Goal: Task Accomplishment & Management: Manage account settings

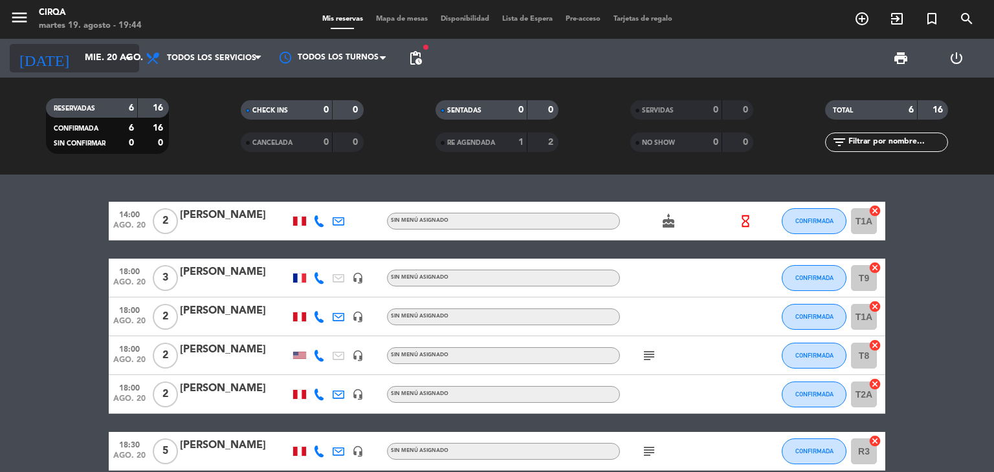
click at [116, 45] on div "[DATE] [DATE] arrow_drop_down" at bounding box center [74, 58] width 129 height 28
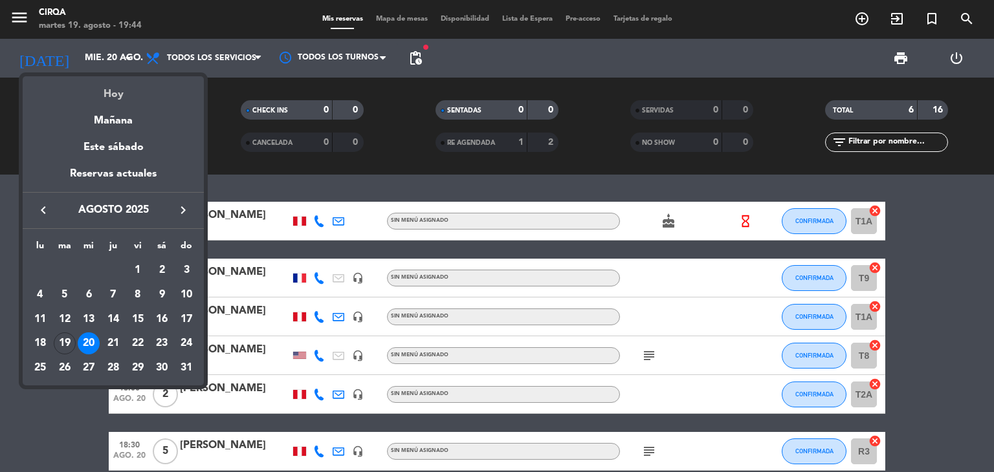
click at [115, 100] on div "Hoy" at bounding box center [113, 89] width 181 height 27
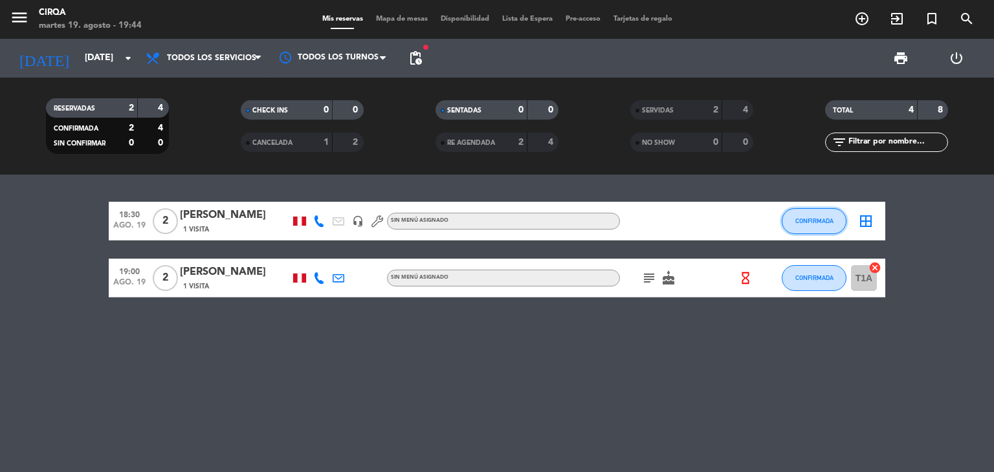
click at [820, 219] on span "CONFIRMADA" at bounding box center [814, 220] width 38 height 7
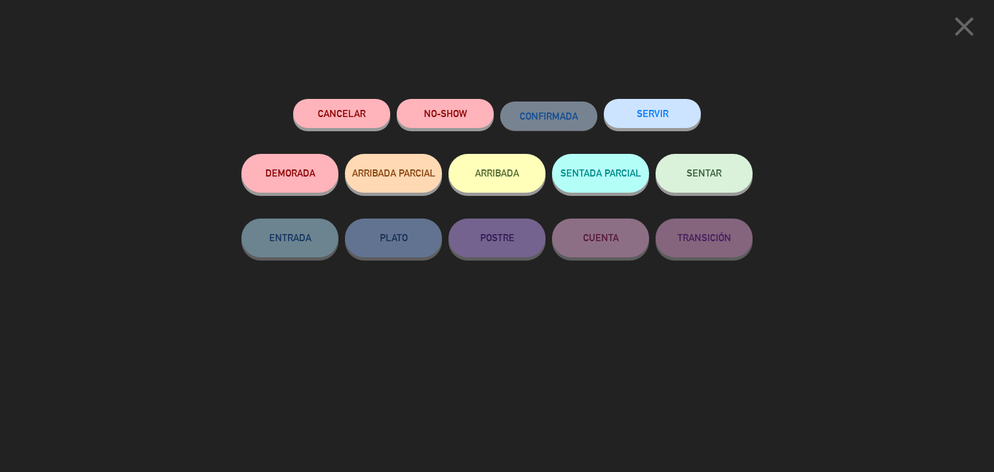
click at [436, 102] on button "NO-SHOW" at bounding box center [445, 113] width 97 height 29
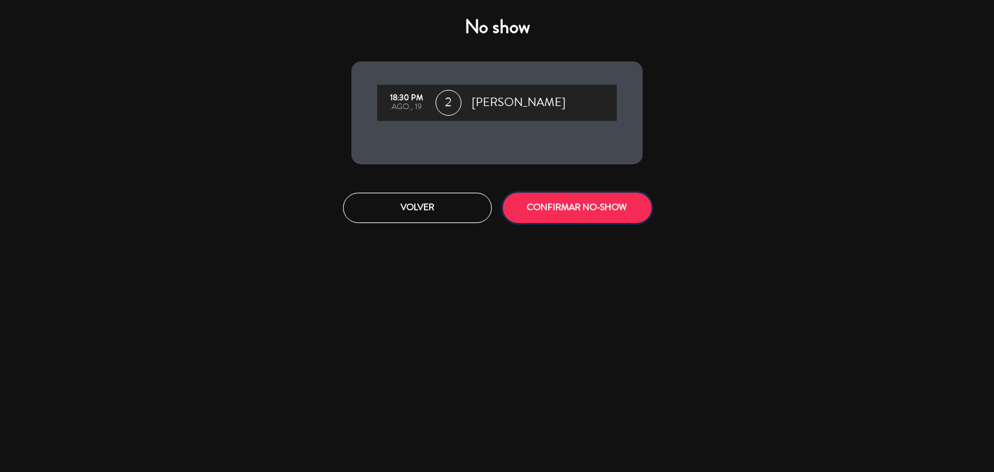
click at [564, 210] on button "CONFIRMAR NO-SHOW" at bounding box center [577, 208] width 149 height 30
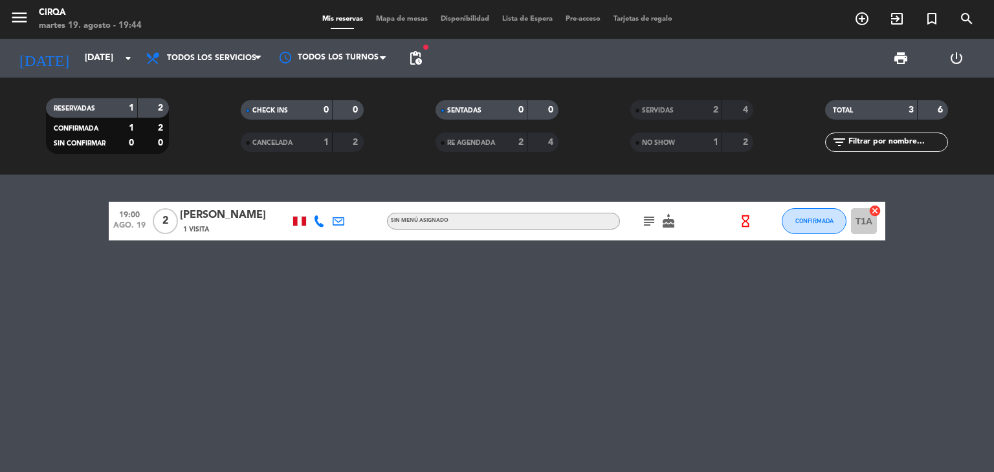
click at [798, 238] on div "CONFIRMADA" at bounding box center [813, 221] width 65 height 38
click at [798, 228] on button "CONFIRMADA" at bounding box center [813, 221] width 65 height 26
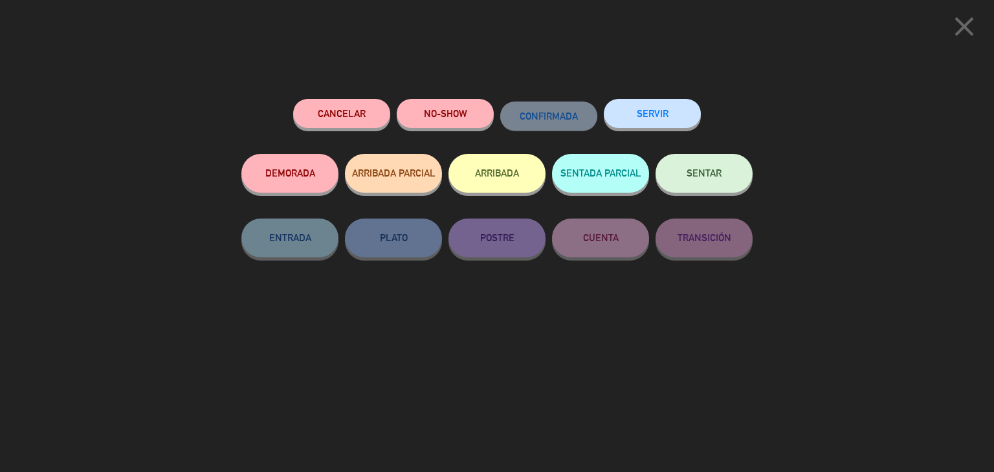
click at [677, 167] on button "SENTAR" at bounding box center [703, 173] width 97 height 39
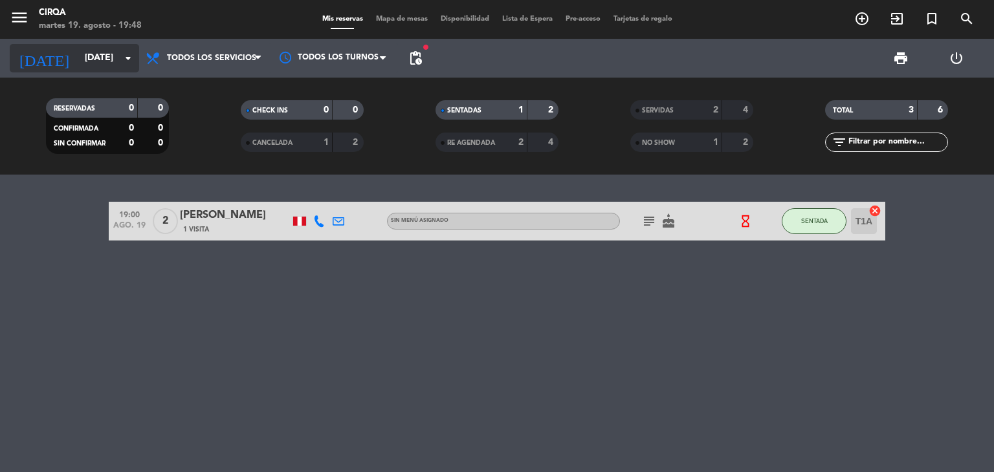
click at [111, 52] on input "[DATE]" at bounding box center [139, 58] width 123 height 23
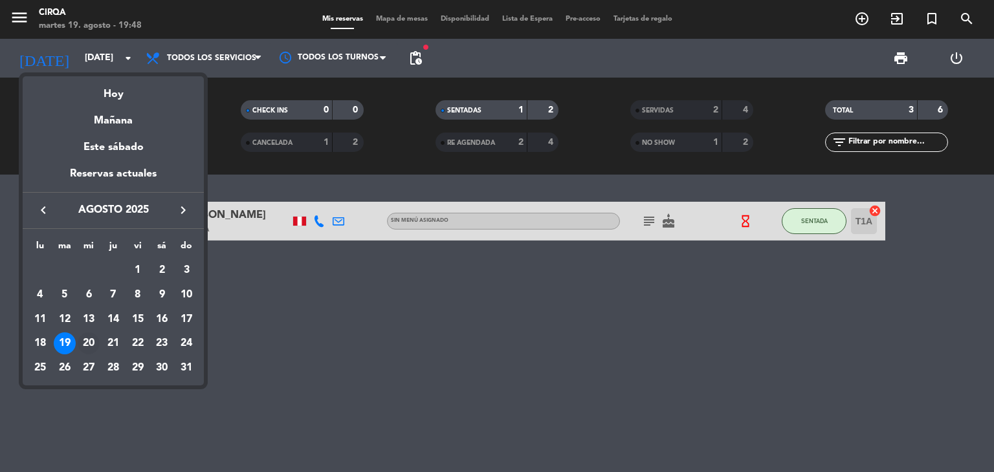
click at [90, 347] on div "20" at bounding box center [89, 344] width 22 height 22
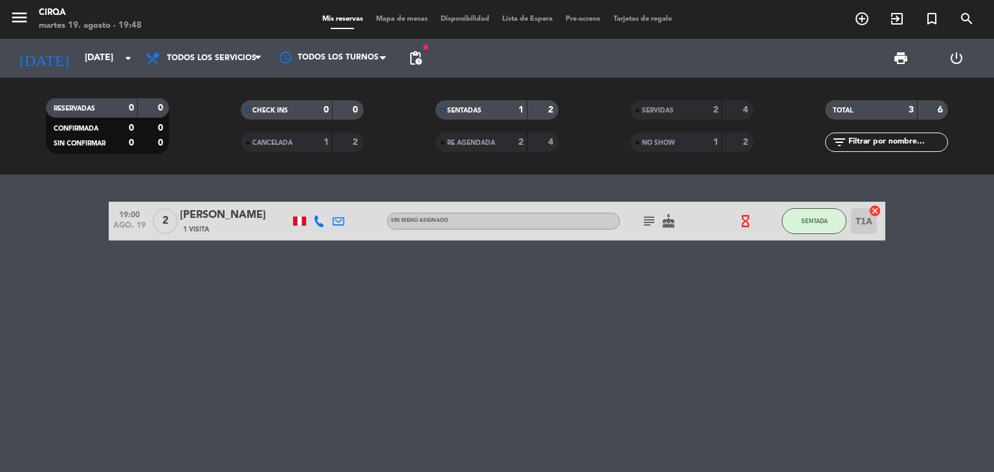
type input "mié. 20 ago."
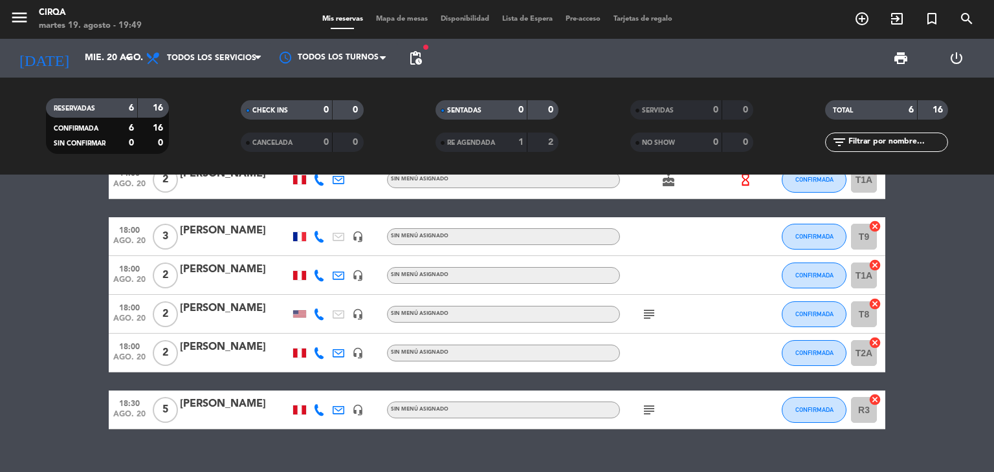
scroll to position [63, 0]
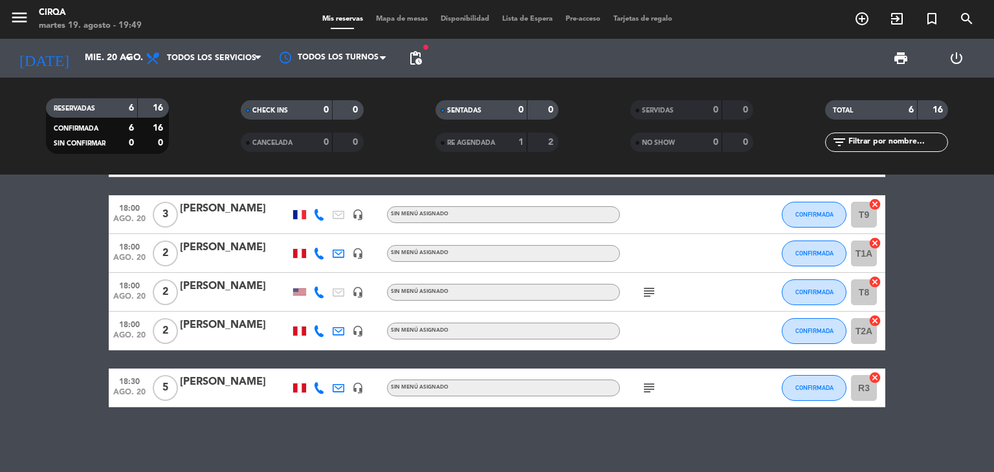
click at [91, 299] on bookings-row "14:00 [DATE] 2 [PERSON_NAME] Sin menú asignado cake hourglass_empty CONFIRMADA …" at bounding box center [497, 272] width 994 height 269
